Goal: Find specific fact: Find specific fact

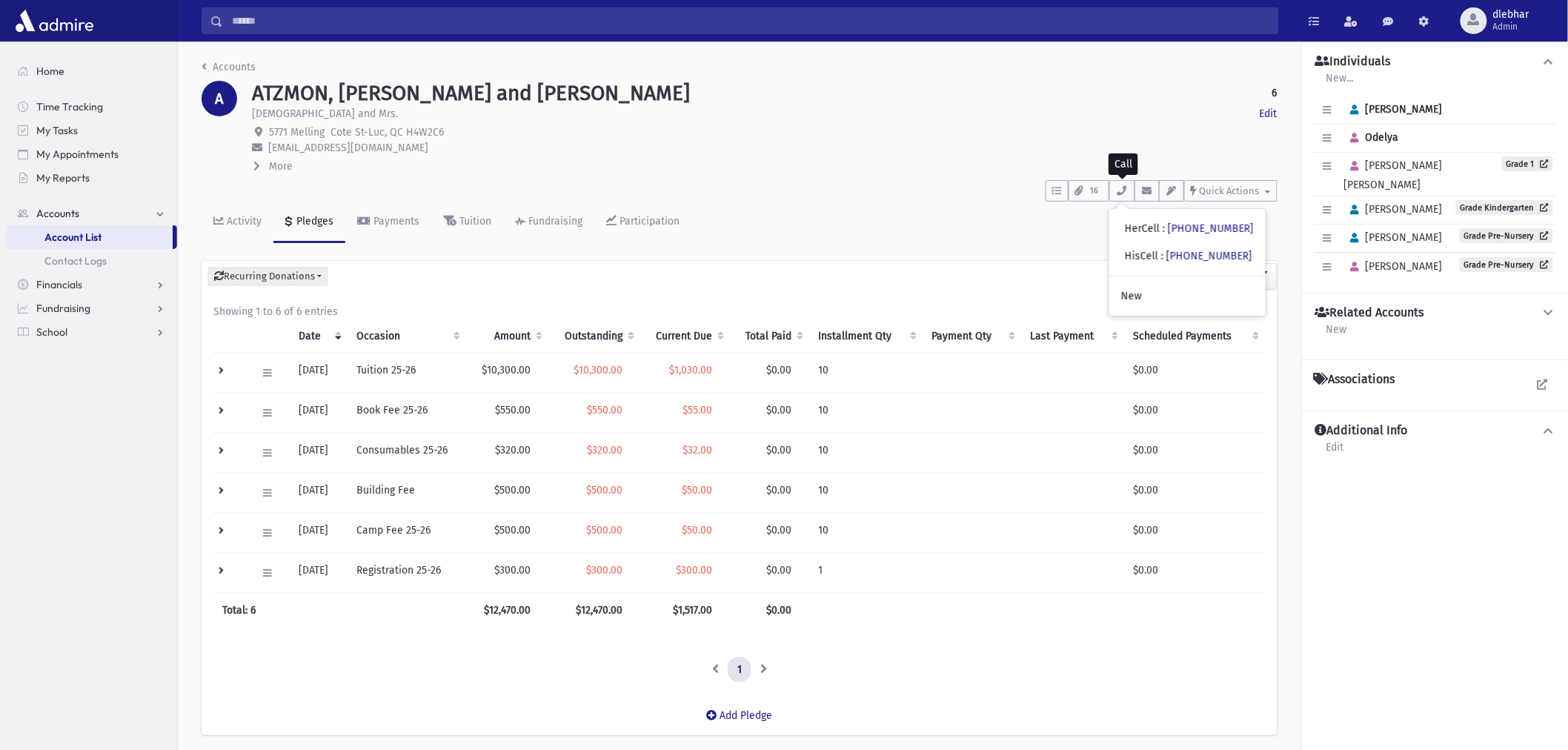
click at [324, 19] on input "Search" at bounding box center [751, 20] width 1055 height 27
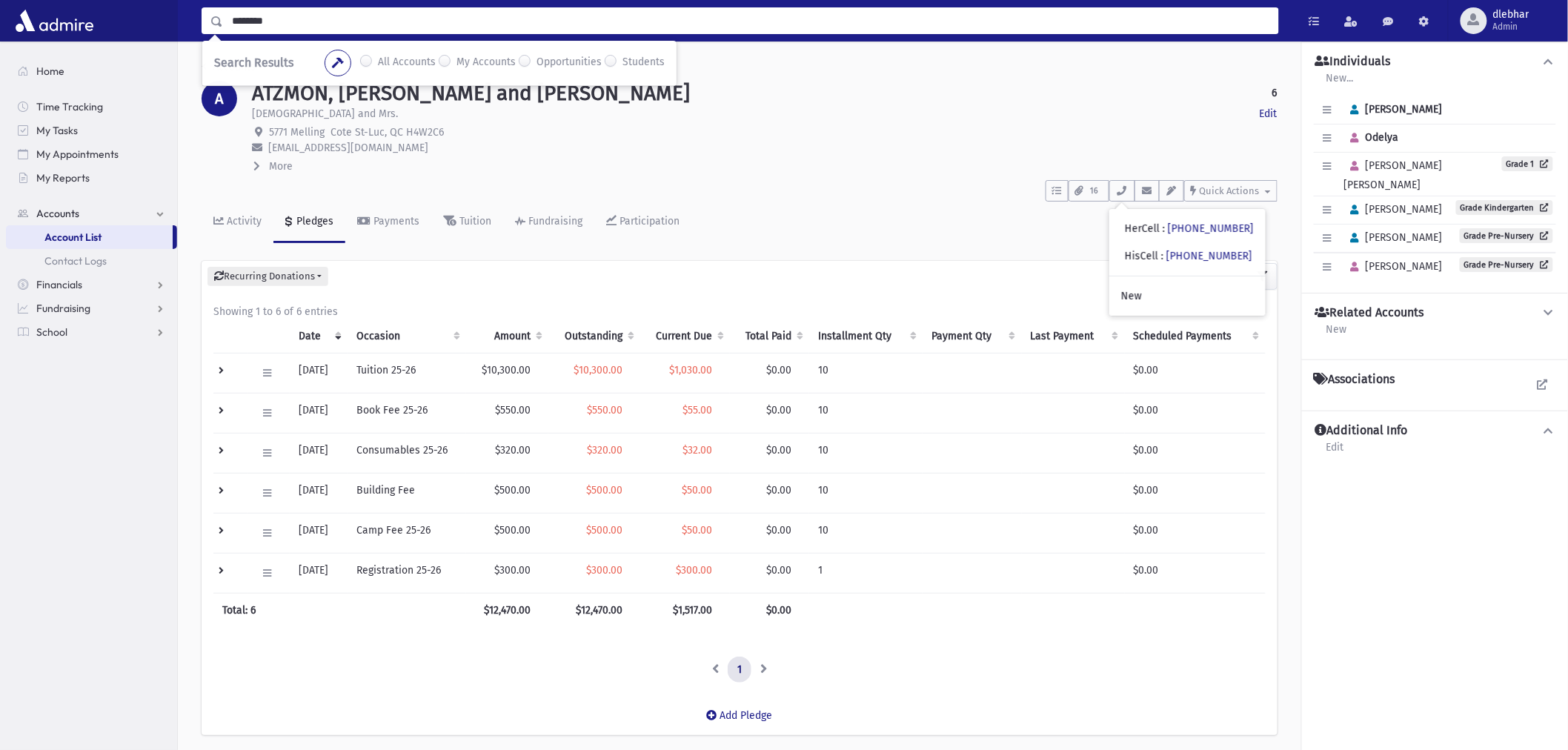
type input "********"
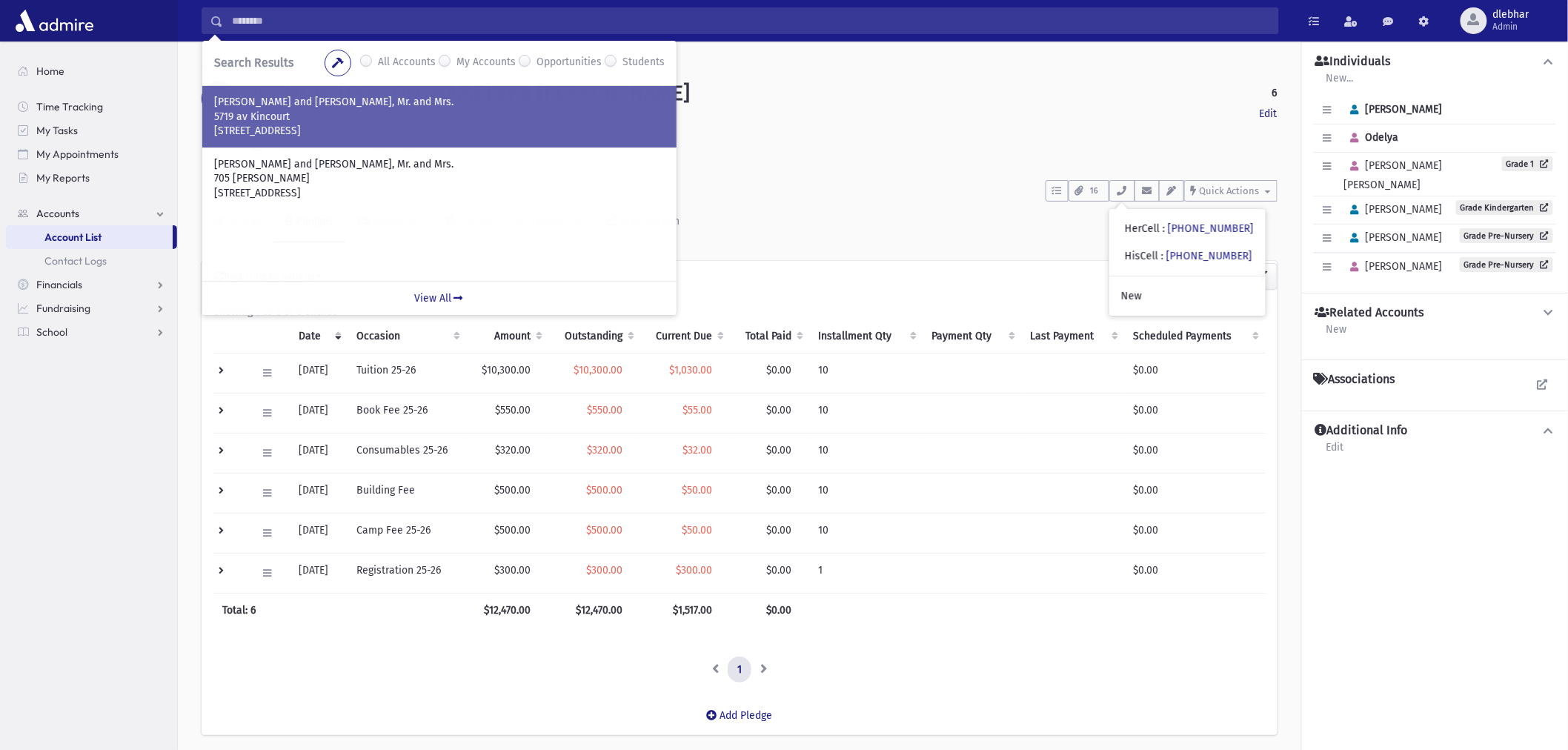
click at [351, 128] on p "[STREET_ADDRESS]" at bounding box center [439, 131] width 451 height 15
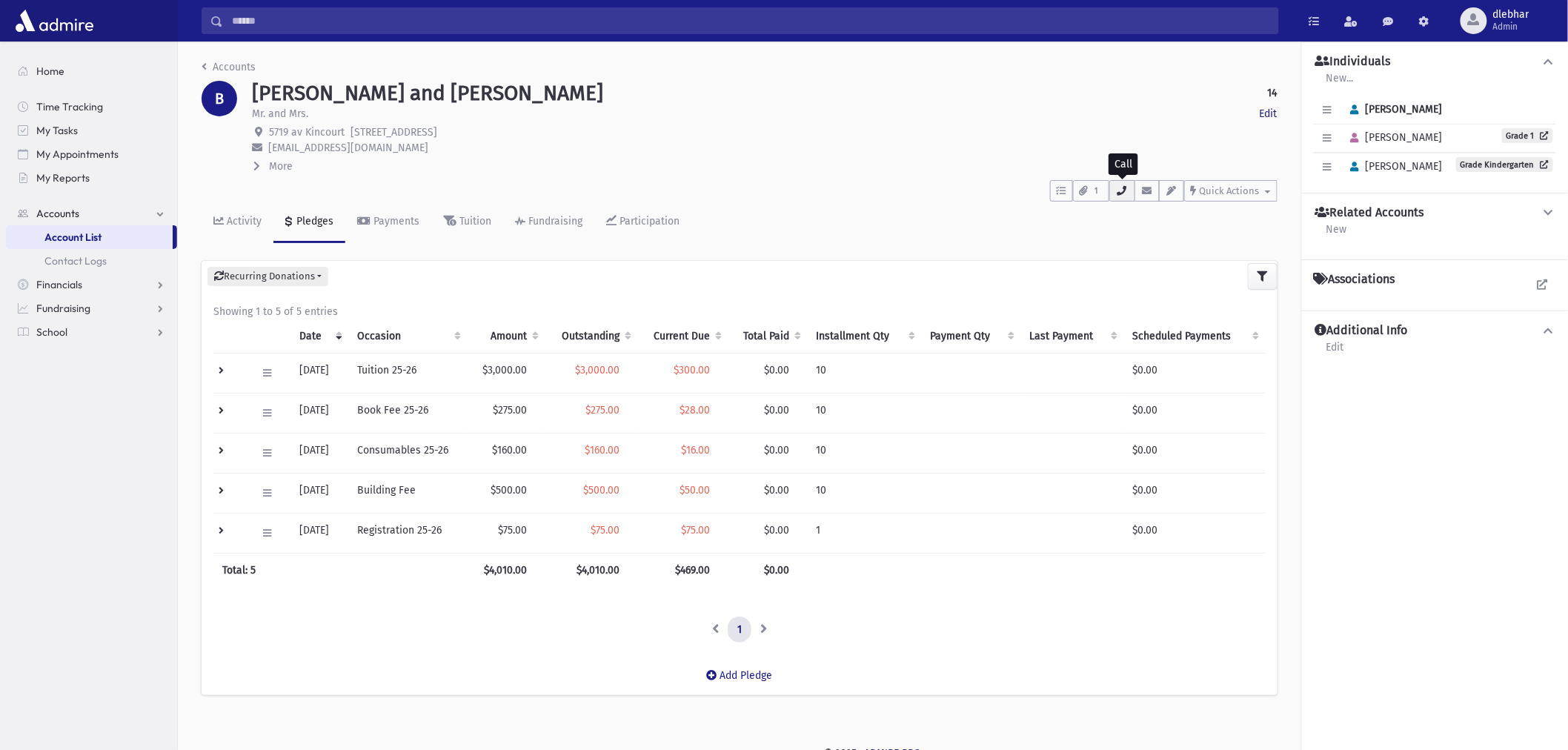
click at [1121, 194] on icon "button" at bounding box center [1122, 191] width 12 height 10
